Goal: Information Seeking & Learning: Learn about a topic

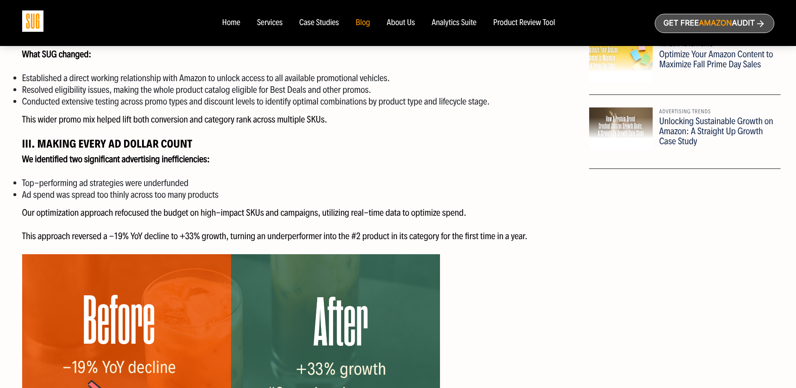
scroll to position [635, 0]
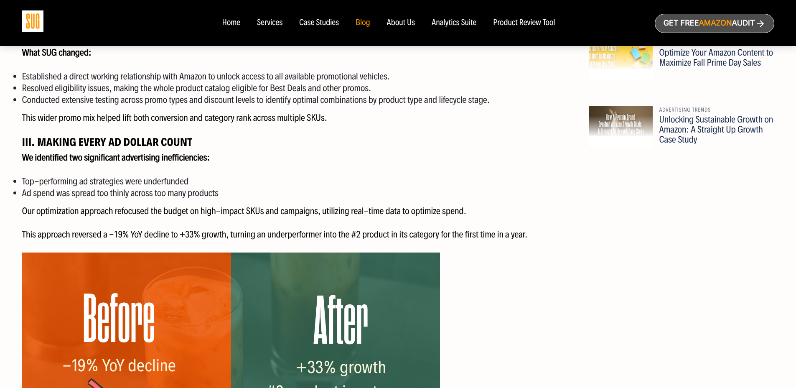
click at [337, 89] on li "Resolved eligibility issues, making the whole product catalog eligible for Best…" at bounding box center [302, 88] width 561 height 12
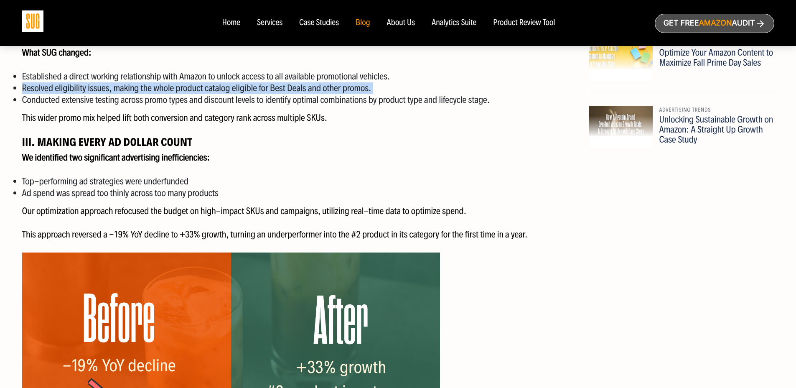
click at [337, 89] on li "Resolved eligibility issues, making the whole product catalog eligible for Best…" at bounding box center [302, 88] width 561 height 12
drag, startPoint x: 337, startPoint y: 89, endPoint x: 334, endPoint y: 94, distance: 4.7
click at [337, 90] on li "Resolved eligibility issues, making the whole product catalog eligible for Best…" at bounding box center [302, 88] width 561 height 12
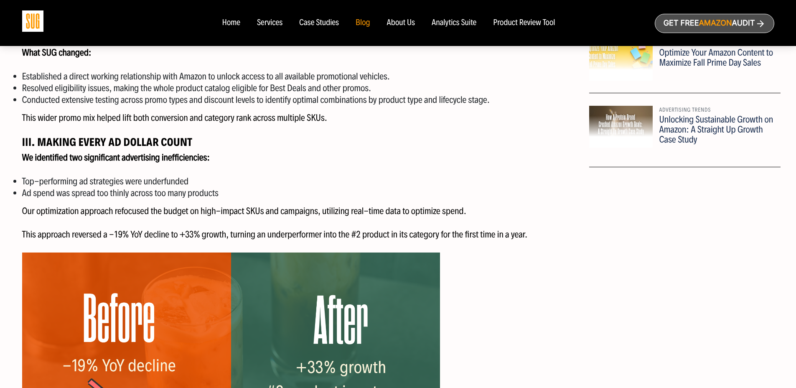
click at [214, 100] on li "Conducted extensive testing across promo types and discount levels to identify …" at bounding box center [302, 100] width 561 height 12
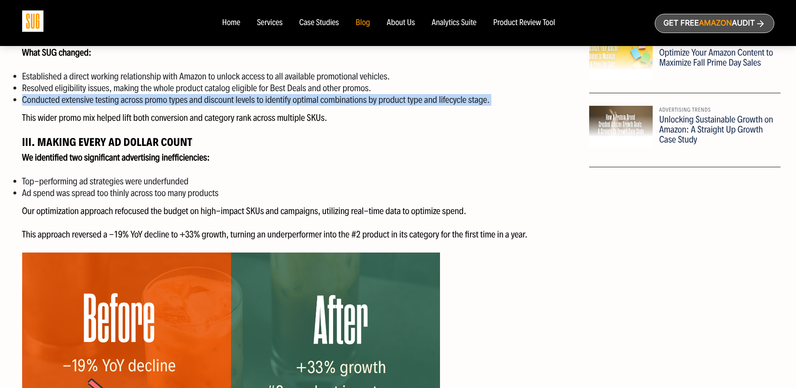
drag, startPoint x: 214, startPoint y: 100, endPoint x: 275, endPoint y: 102, distance: 60.7
click at [214, 100] on li "Conducted extensive testing across promo types and discount levels to identify …" at bounding box center [302, 100] width 561 height 12
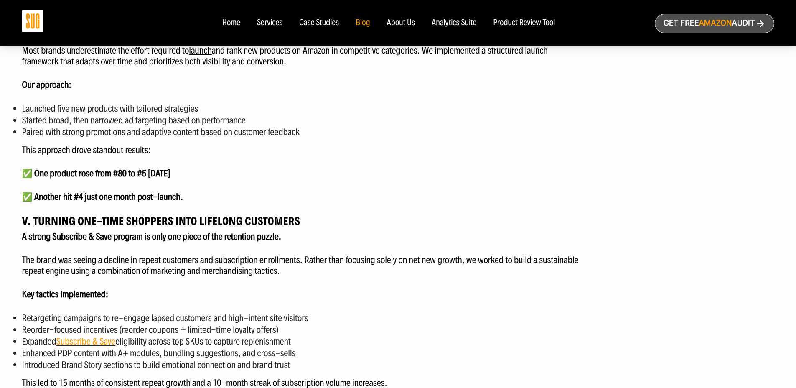
scroll to position [1141, 0]
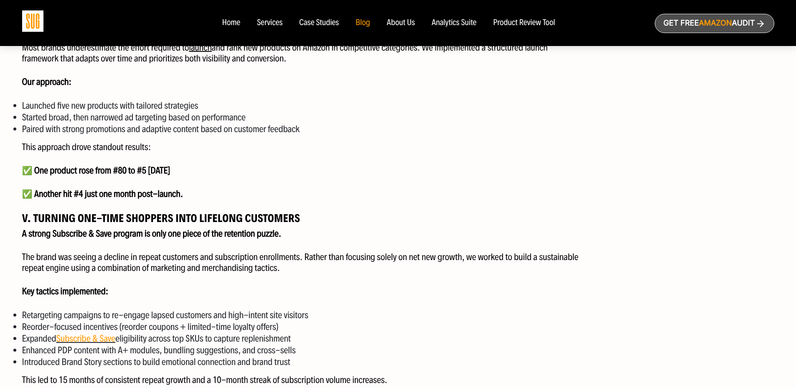
click at [104, 196] on strong "✅ Another hit #4 just one month post-launch." at bounding box center [102, 193] width 161 height 11
drag, startPoint x: 104, startPoint y: 196, endPoint x: 131, endPoint y: 199, distance: 27.3
click at [104, 196] on strong "✅ Another hit #4 just one month post-launch." at bounding box center [102, 193] width 161 height 11
click at [283, 198] on p "✅ Another hit #4 just one month post-launch." at bounding box center [302, 194] width 561 height 11
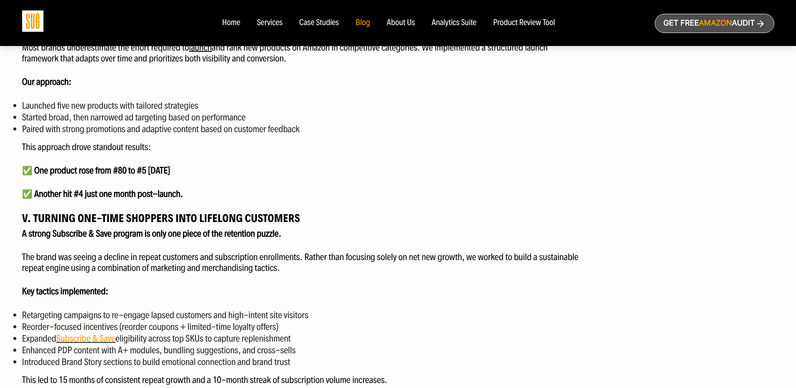
click at [200, 217] on strong "V. Turning One-Time Shoppers Into Lifelong Customers" at bounding box center [161, 218] width 278 height 14
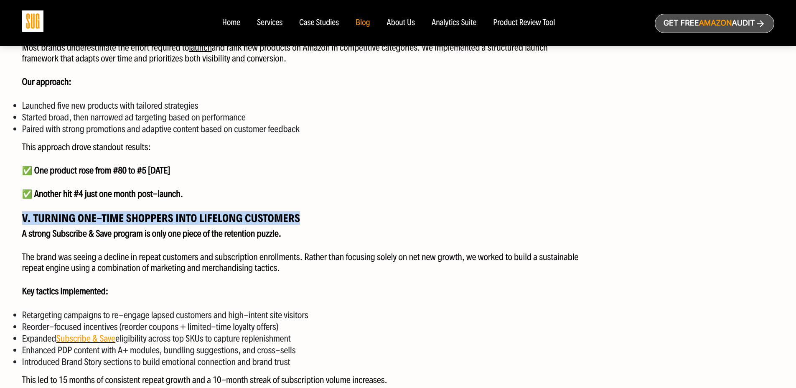
click at [200, 217] on strong "V. Turning One-Time Shoppers Into Lifelong Customers" at bounding box center [161, 218] width 278 height 14
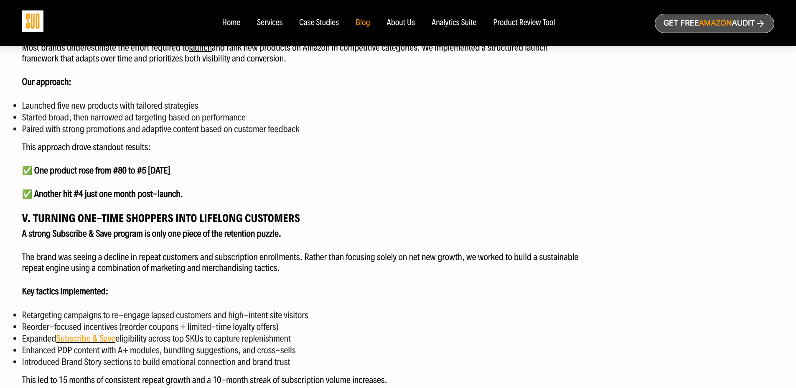
click at [172, 238] on strong "A strong Subscribe & Save program is only one piece of the retention puzzle." at bounding box center [152, 233] width 260 height 11
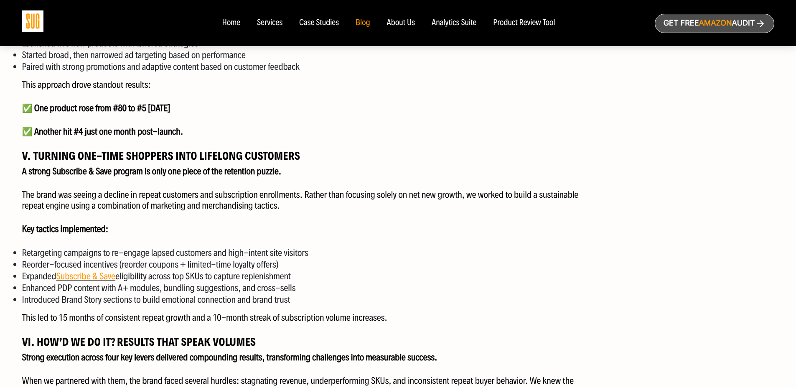
click at [164, 235] on div "How a 9-Figure Brand Stumbled on Amazon (and How We Helped Fix It) This leading…" at bounding box center [303, 209] width 574 height 1793
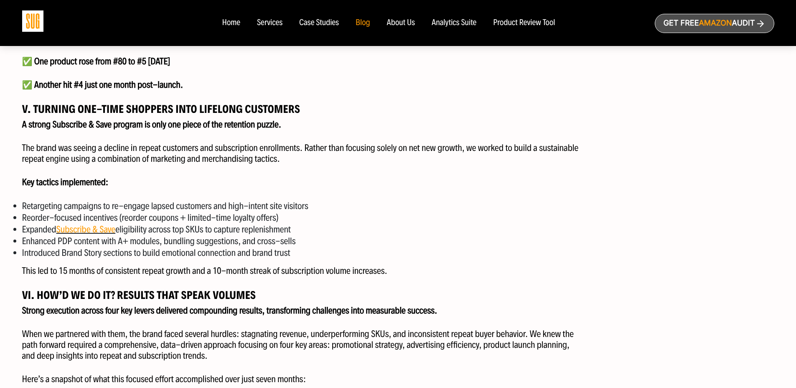
scroll to position [1255, 0]
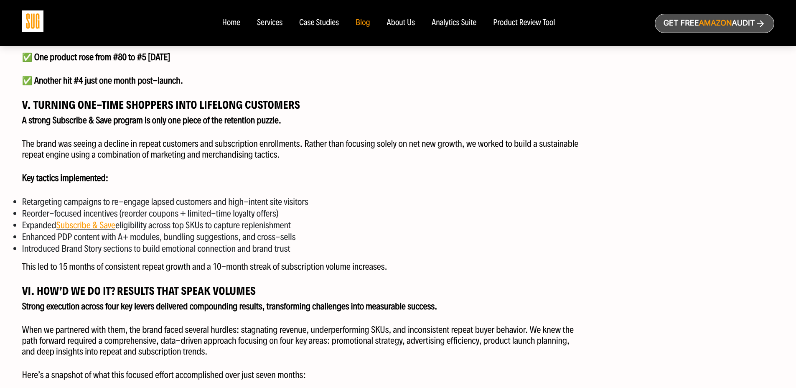
click at [168, 241] on li "Enhanced PDP content with A+ modules, bundling suggestions, and cross-sells" at bounding box center [302, 237] width 561 height 12
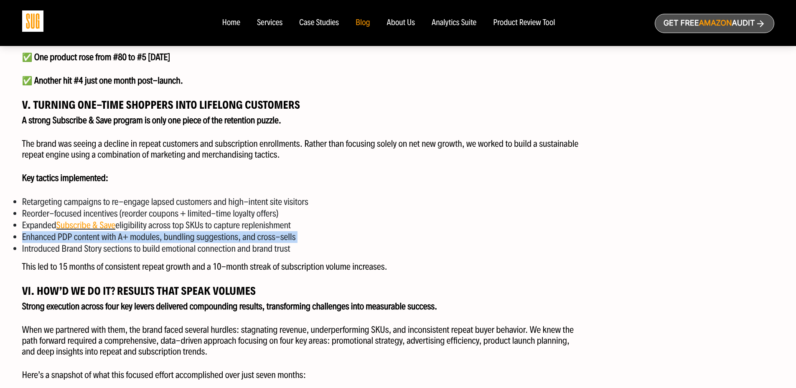
click at [168, 241] on li "Enhanced PDP content with A+ modules, bundling suggestions, and cross-sells" at bounding box center [302, 237] width 561 height 12
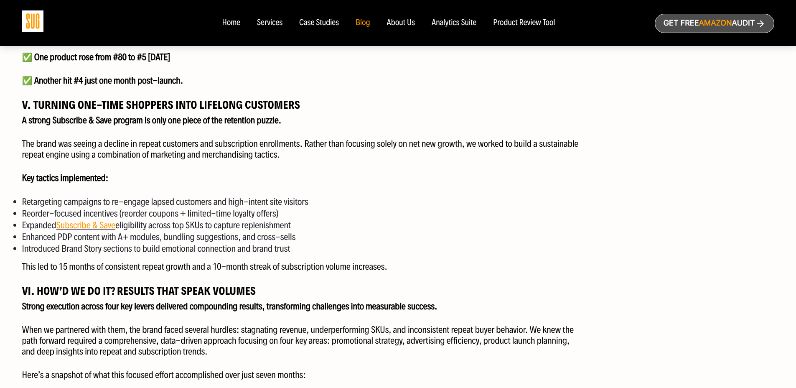
click at [196, 225] on li "Expanded Subscribe & Save eligibility across top SKUs to capture replenishment" at bounding box center [302, 225] width 561 height 12
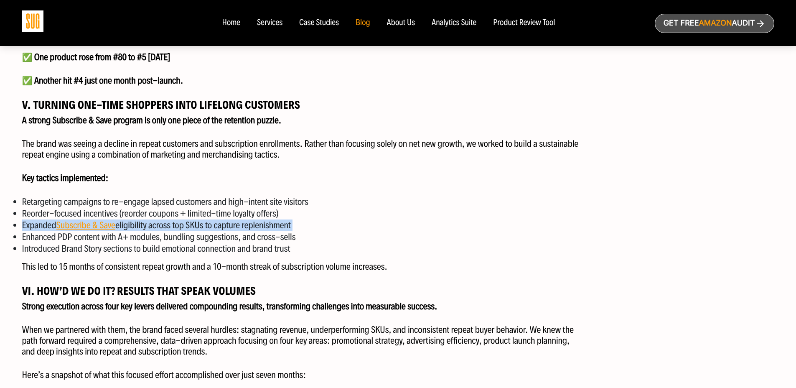
click at [196, 225] on li "Expanded Subscribe & Save eligibility across top SKUs to capture replenishment" at bounding box center [302, 225] width 561 height 12
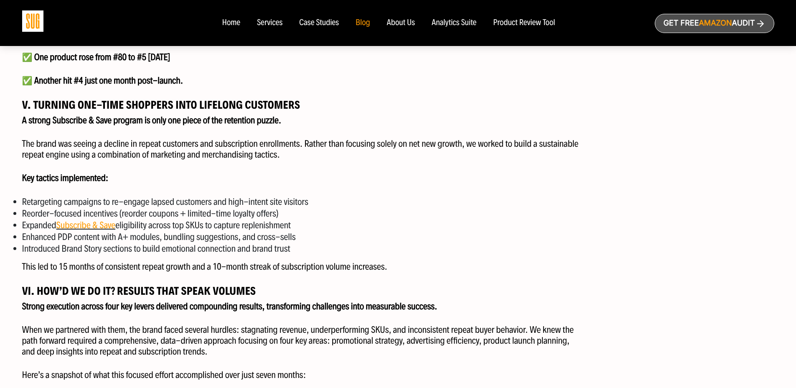
click at [252, 235] on li "Enhanced PDP content with A+ modules, bundling suggestions, and cross-sells" at bounding box center [302, 237] width 561 height 12
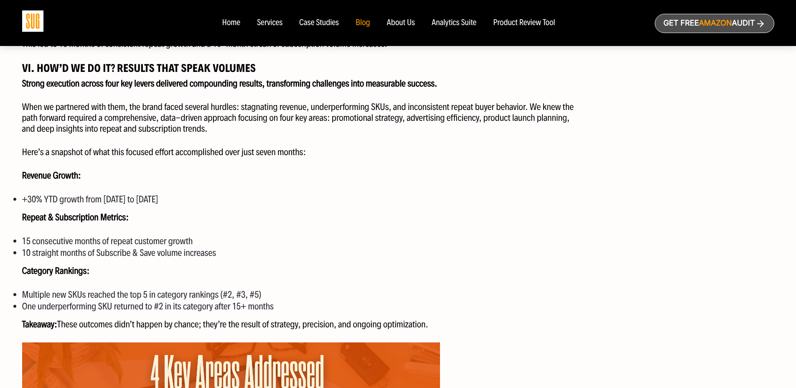
scroll to position [1478, 0]
